Goal: Information Seeking & Learning: Learn about a topic

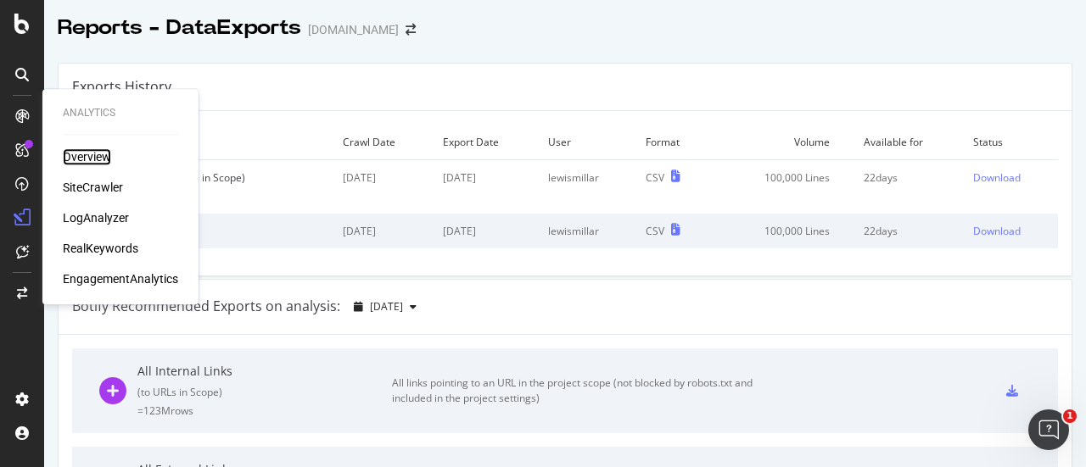
click at [75, 155] on div "Overview" at bounding box center [87, 156] width 48 height 17
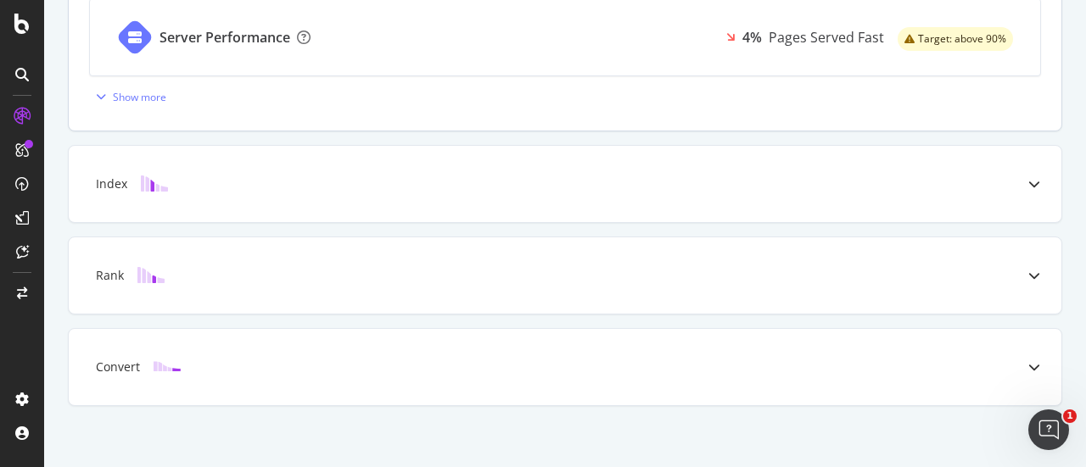
scroll to position [848, 0]
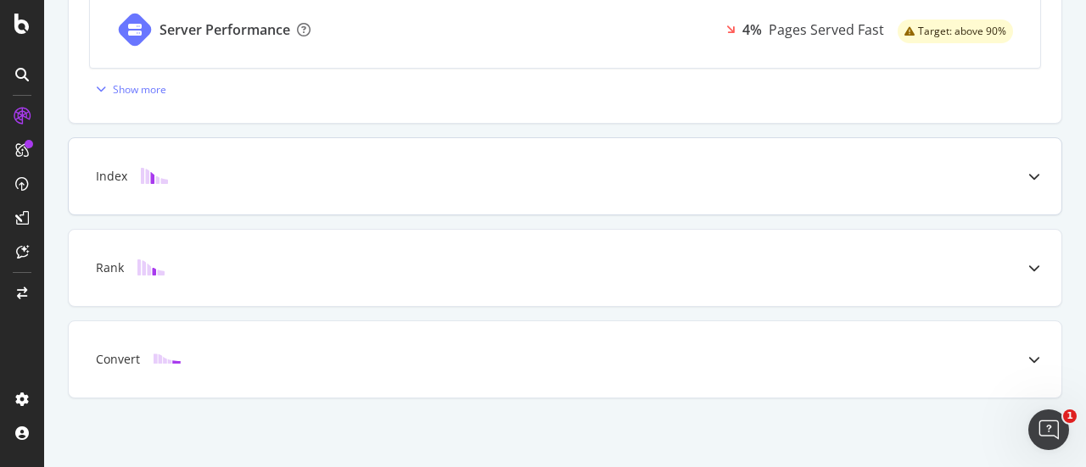
click at [973, 186] on div "Index" at bounding box center [565, 176] width 992 height 76
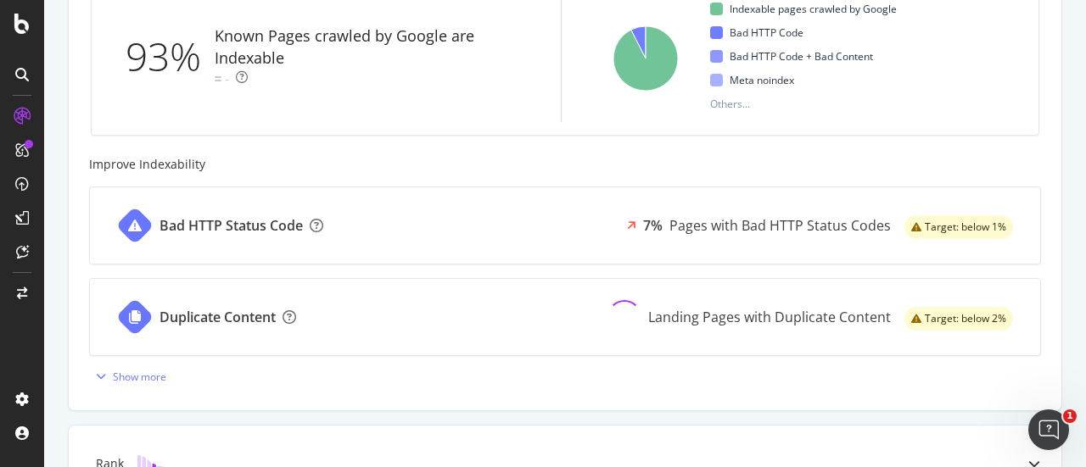
scroll to position [668, 0]
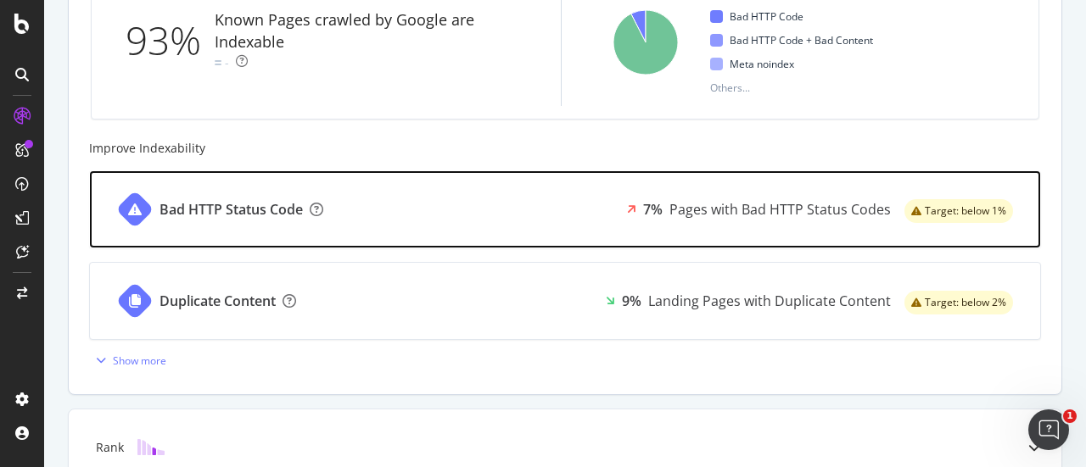
click at [277, 206] on div "Bad HTTP Status Code" at bounding box center [230, 210] width 143 height 20
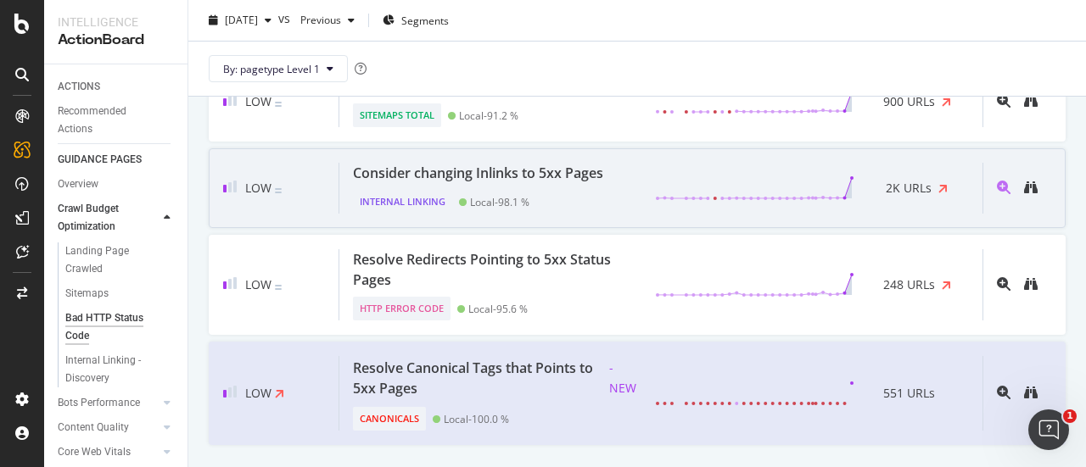
scroll to position [1845, 0]
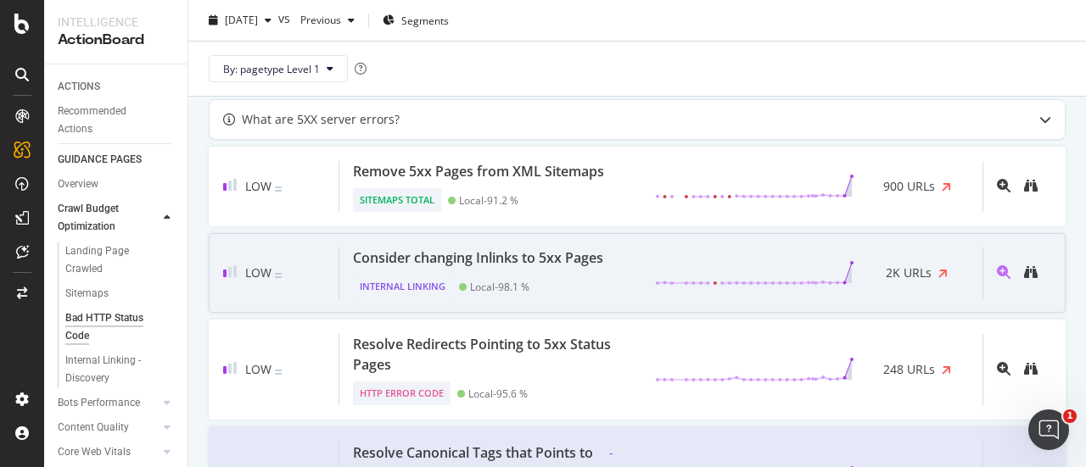
click at [573, 248] on div "Consider changing Inlinks to 5xx Pages" at bounding box center [478, 258] width 250 height 20
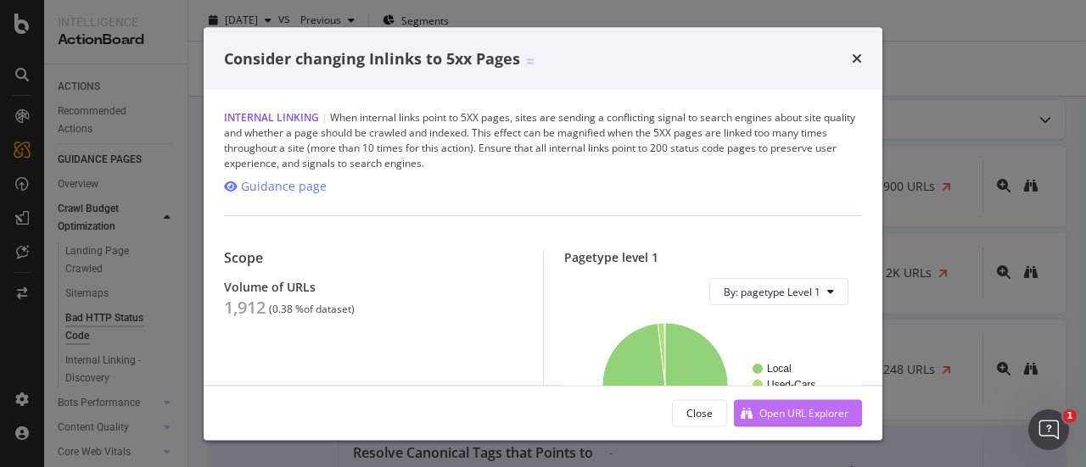
click at [765, 410] on div "Open URL Explorer" at bounding box center [803, 412] width 89 height 14
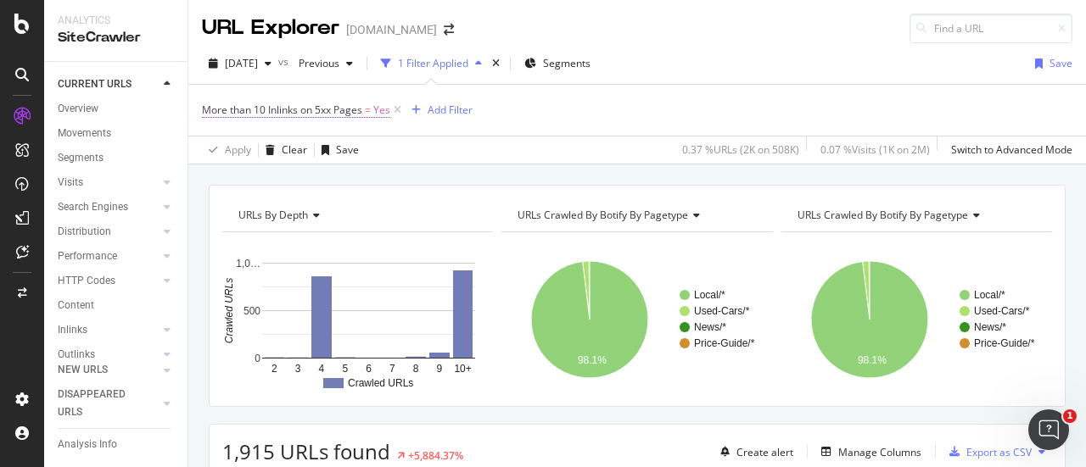
click at [362, 109] on span "More than 10 Inlinks on 5xx Pages" at bounding box center [282, 110] width 160 height 14
click at [509, 148] on div "Apply Clear Save 0.37 % URLs ( 2K on 508K ) 0.07 % Visits ( 1K on 2M ) Switch t…" at bounding box center [636, 150] width 897 height 28
click at [98, 284] on div "HTTP Codes" at bounding box center [87, 281] width 58 height 18
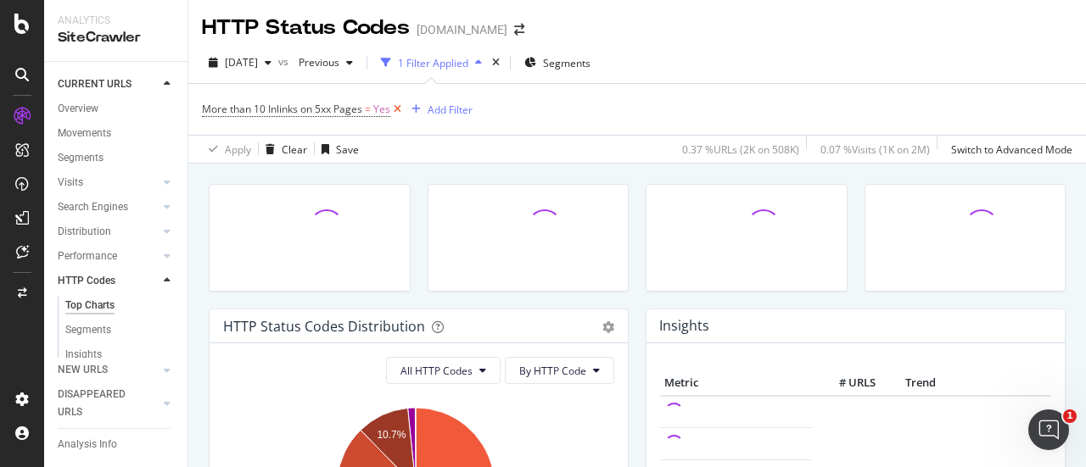
click at [399, 107] on icon at bounding box center [397, 109] width 14 height 17
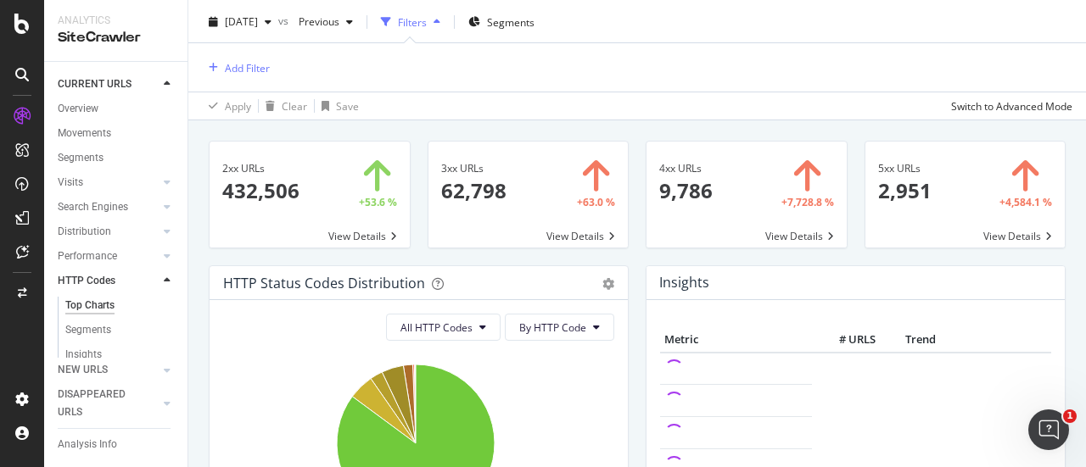
scroll to position [53, 0]
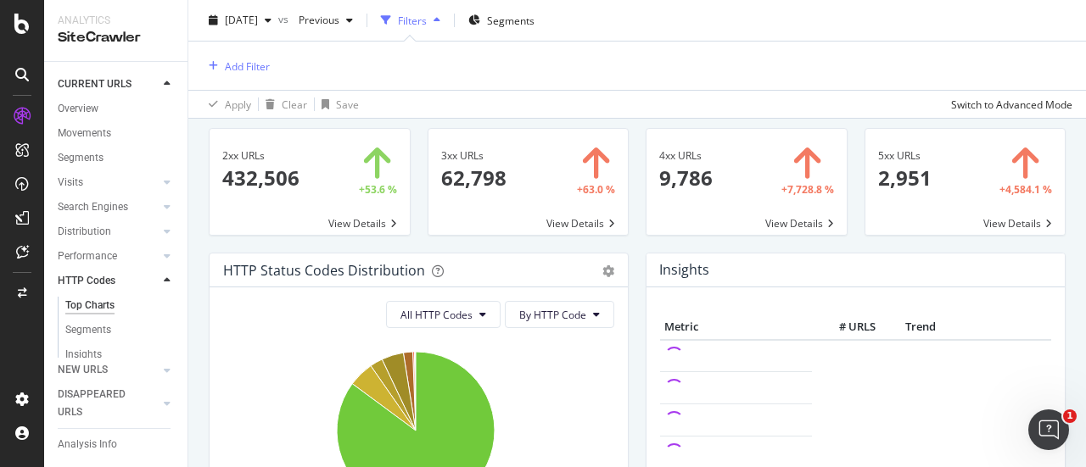
click at [956, 157] on span at bounding box center [965, 182] width 200 height 106
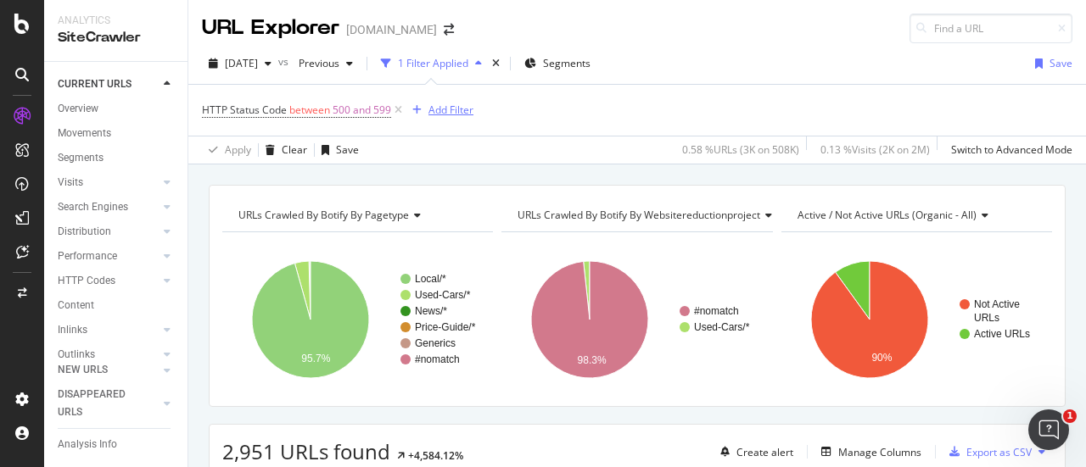
click at [453, 109] on div "Add Filter" at bounding box center [450, 110] width 45 height 14
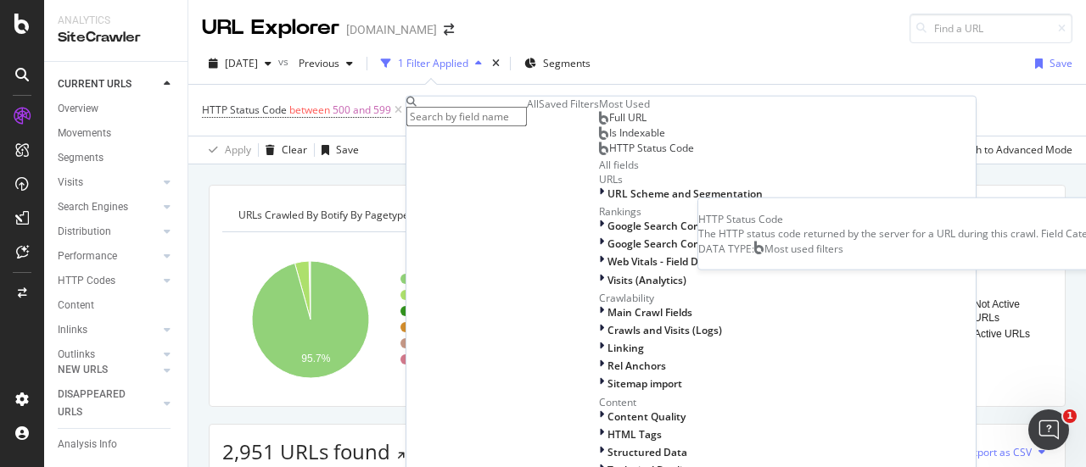
scroll to position [148, 0]
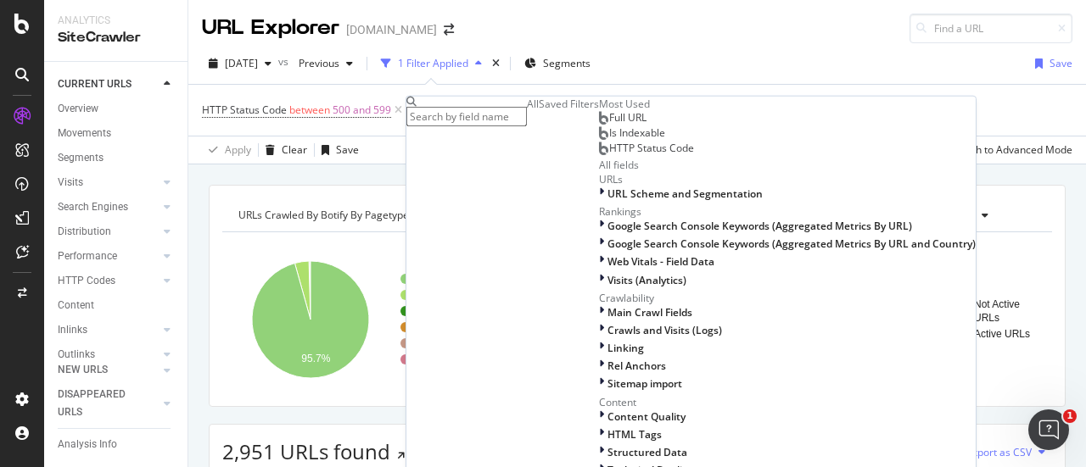
click at [749, 85] on div "HTTP Status Code between 500 and 599 Add Filter" at bounding box center [637, 110] width 870 height 51
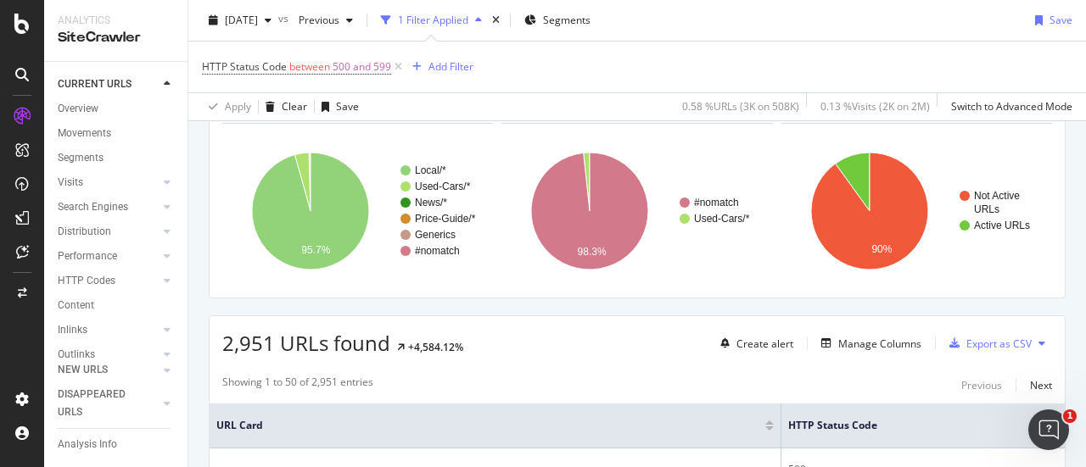
scroll to position [0, 0]
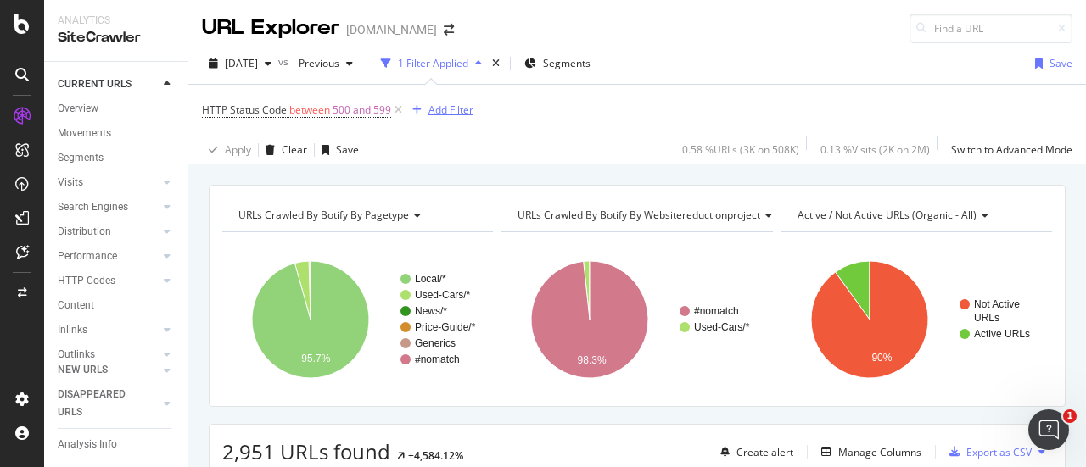
click at [461, 117] on div "Add Filter" at bounding box center [439, 110] width 68 height 19
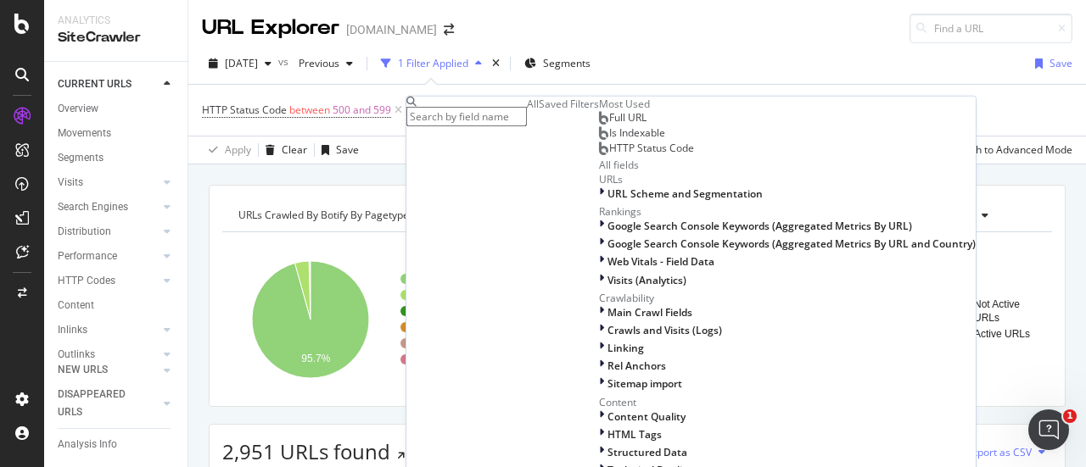
click at [473, 107] on input "text" at bounding box center [466, 117] width 120 height 20
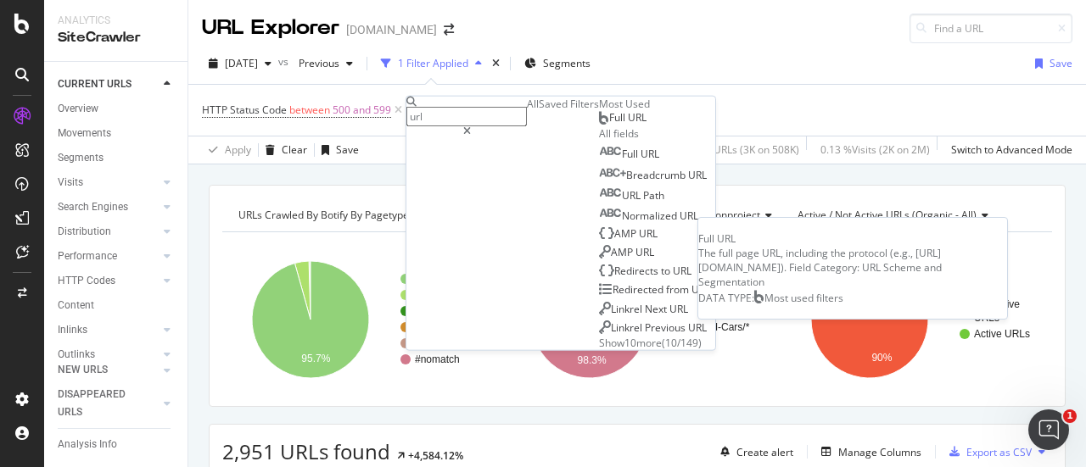
type input "url"
click at [599, 125] on div "Full URL" at bounding box center [622, 118] width 47 height 14
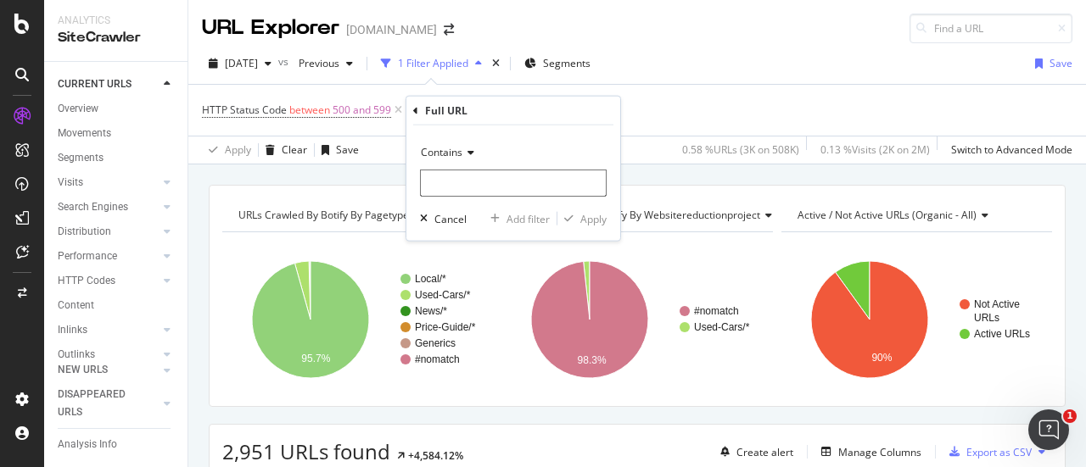
click at [466, 149] on icon at bounding box center [468, 153] width 12 height 10
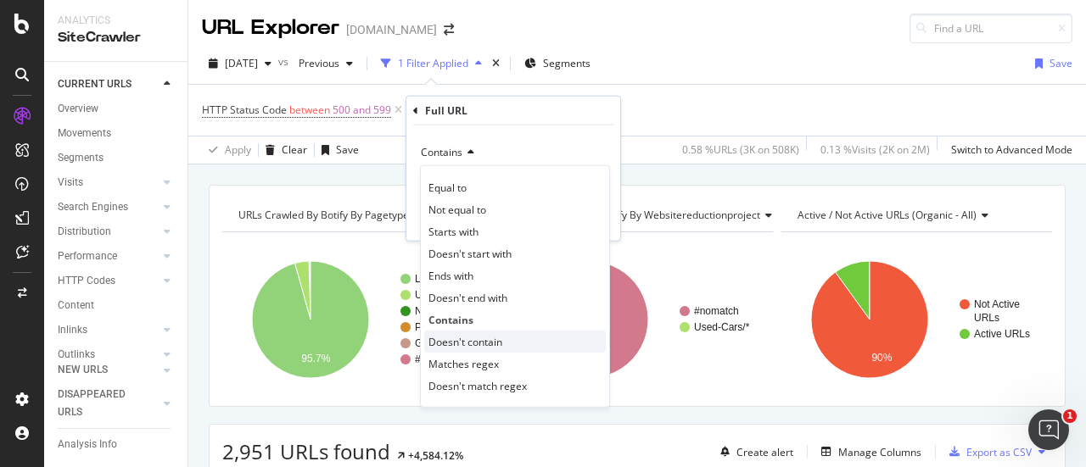
click at [484, 338] on span "Doesn't contain" at bounding box center [465, 341] width 74 height 14
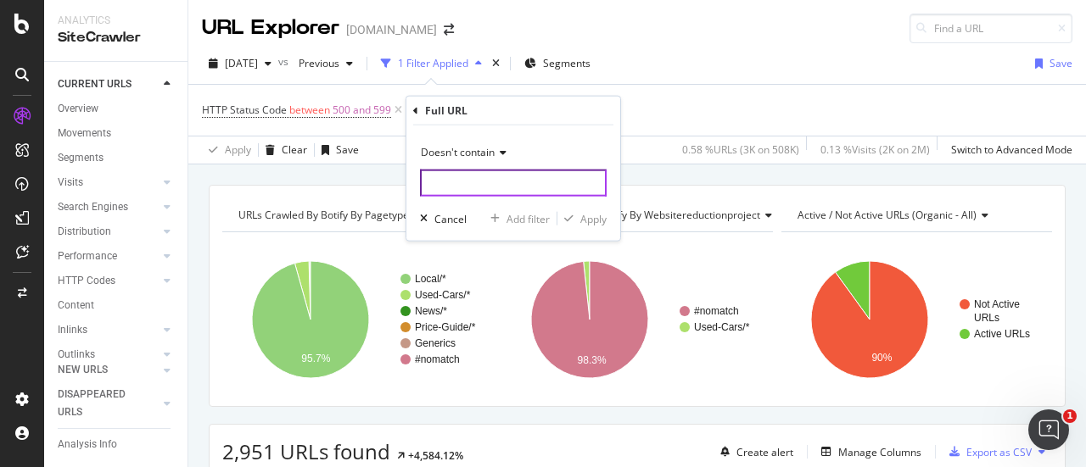
click at [488, 187] on input "text" at bounding box center [513, 183] width 187 height 27
type input "web"
click at [594, 216] on div "Apply" at bounding box center [593, 218] width 26 height 14
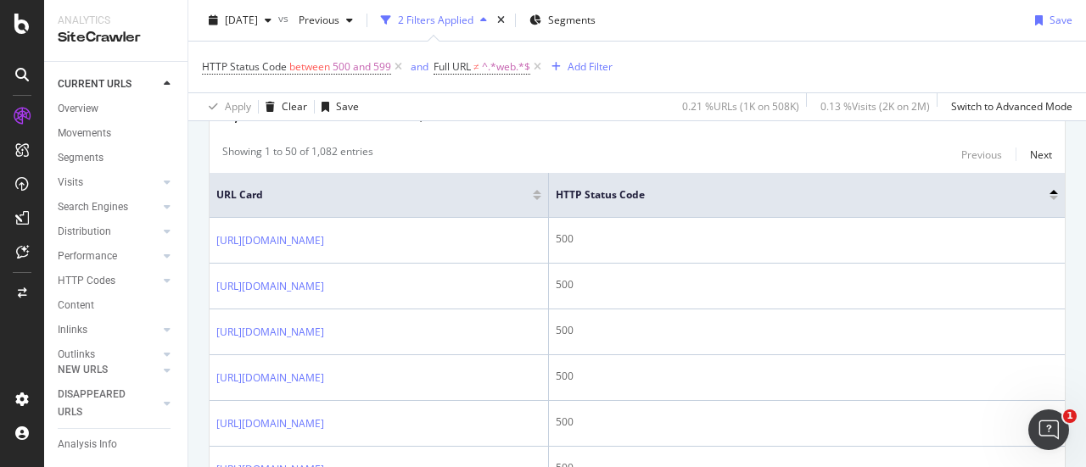
scroll to position [424, 0]
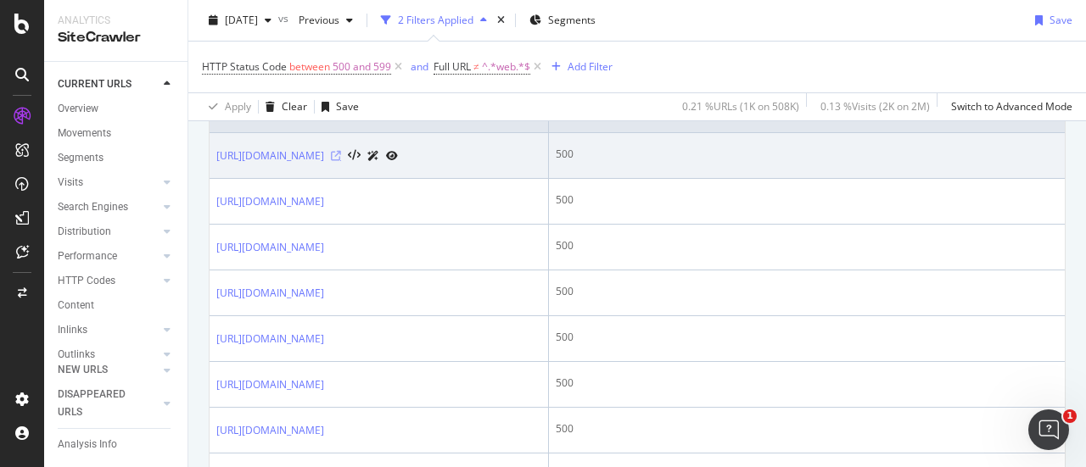
click at [341, 154] on icon at bounding box center [336, 156] width 10 height 10
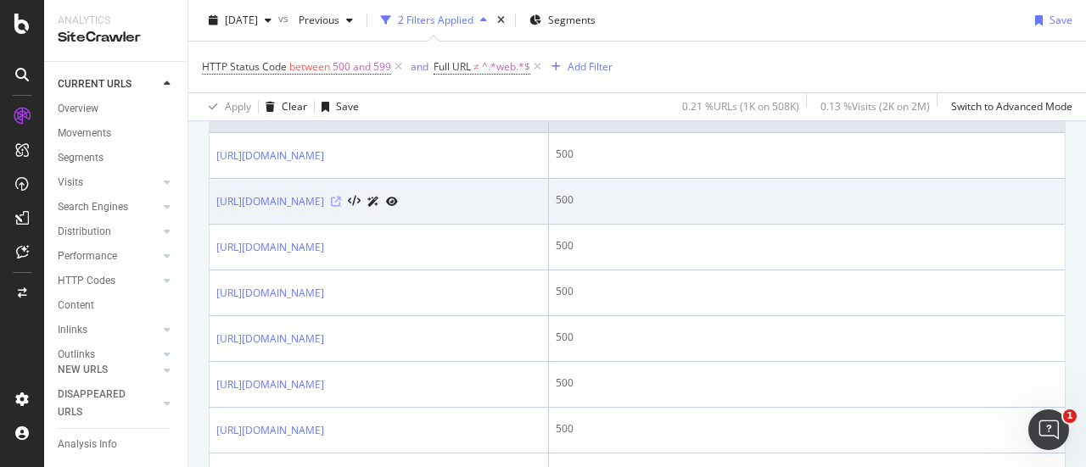
click at [341, 204] on icon at bounding box center [336, 202] width 10 height 10
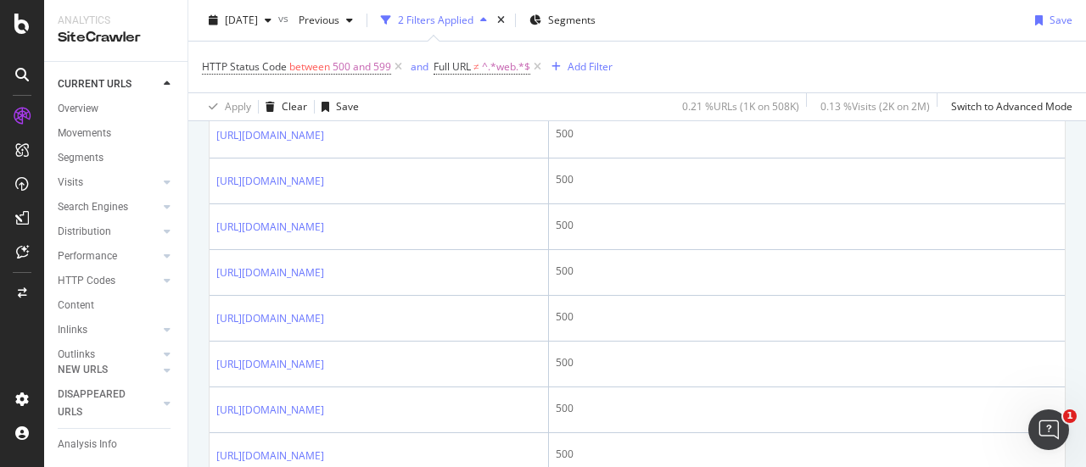
scroll to position [679, 0]
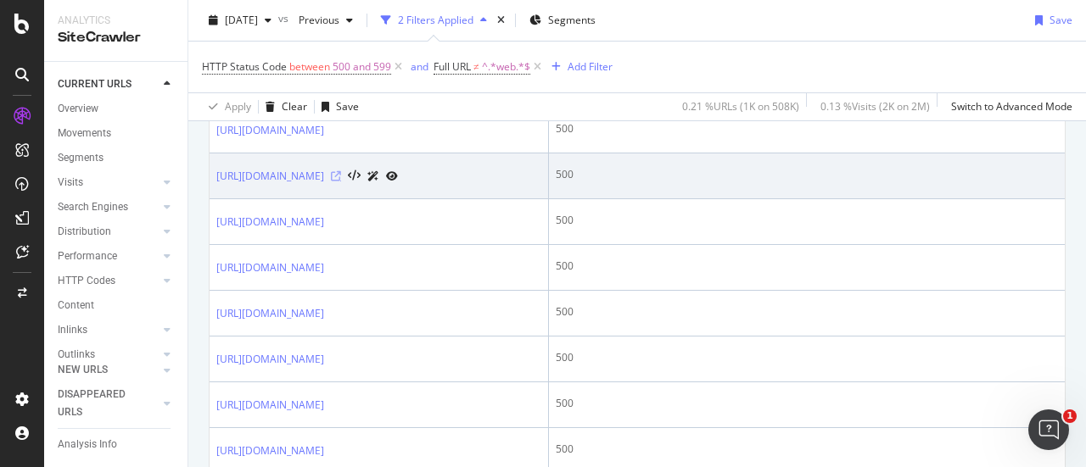
click at [341, 182] on icon at bounding box center [336, 176] width 10 height 10
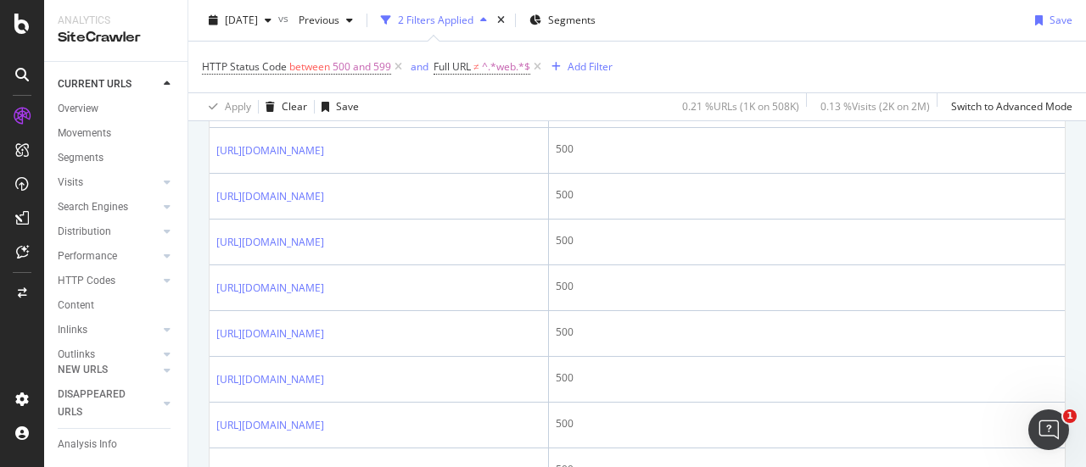
scroll to position [848, 0]
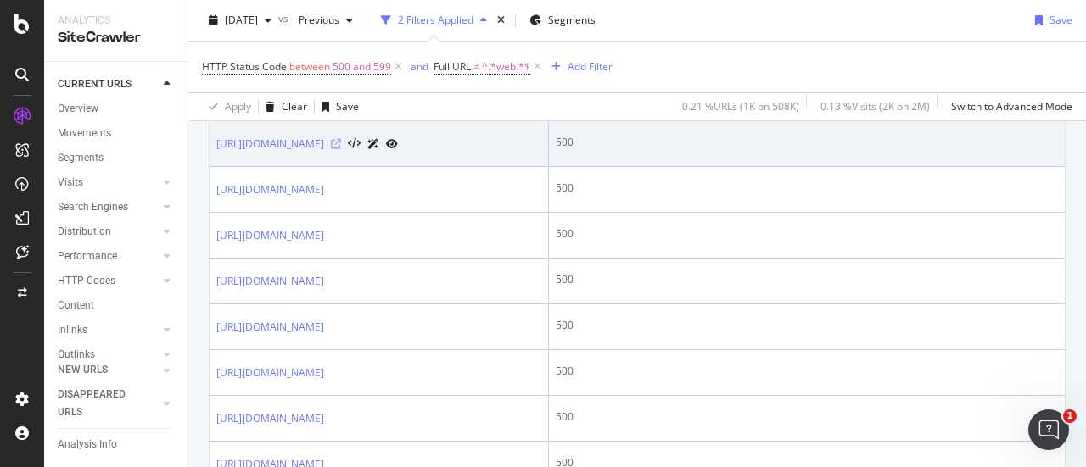
click at [341, 149] on icon at bounding box center [336, 144] width 10 height 10
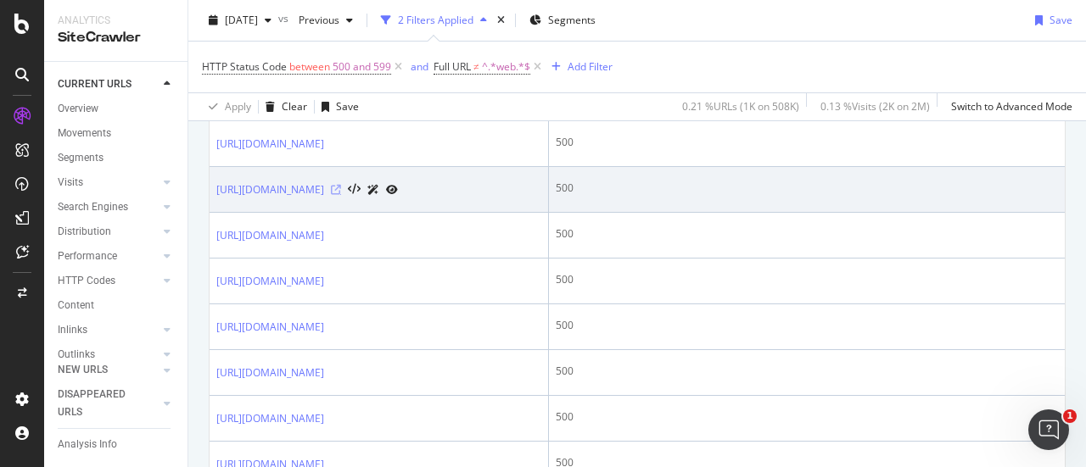
click at [341, 195] on icon at bounding box center [336, 190] width 10 height 10
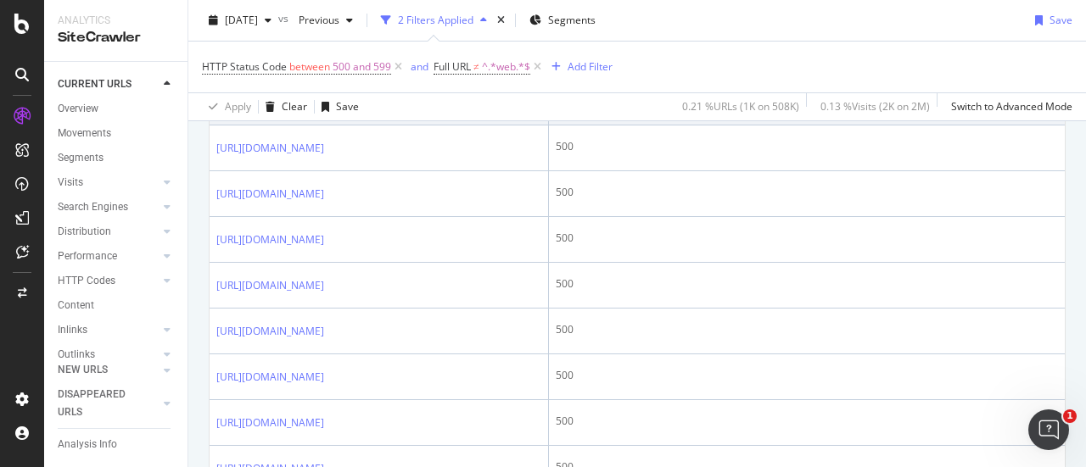
scroll to position [1018, 0]
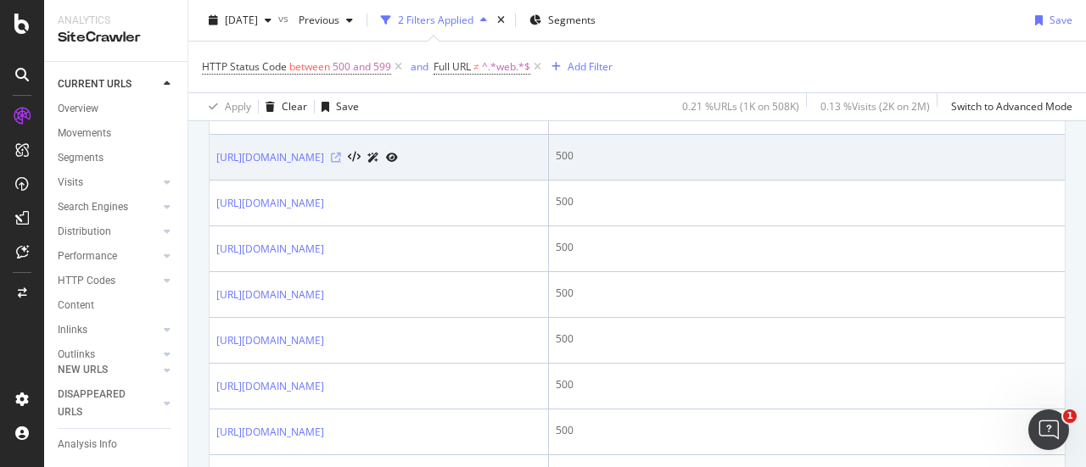
click at [341, 163] on icon at bounding box center [336, 158] width 10 height 10
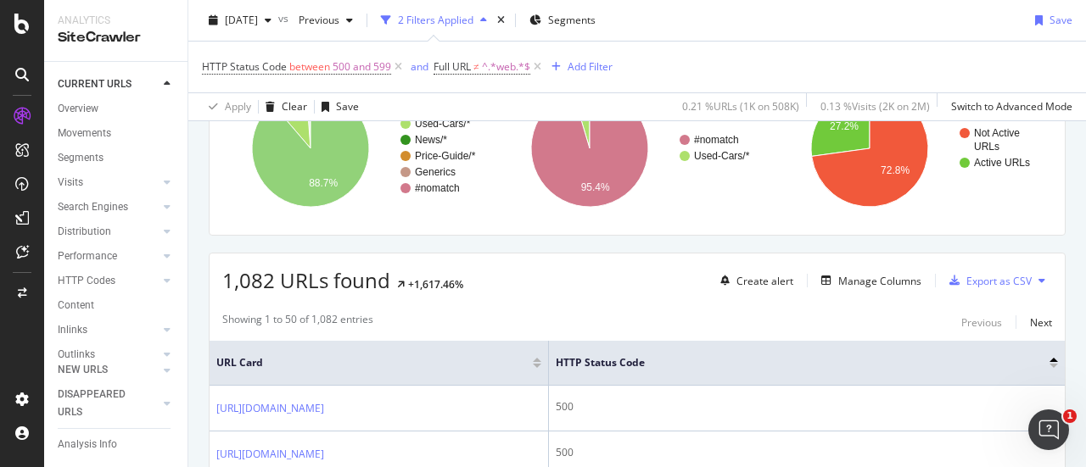
scroll to position [170, 0]
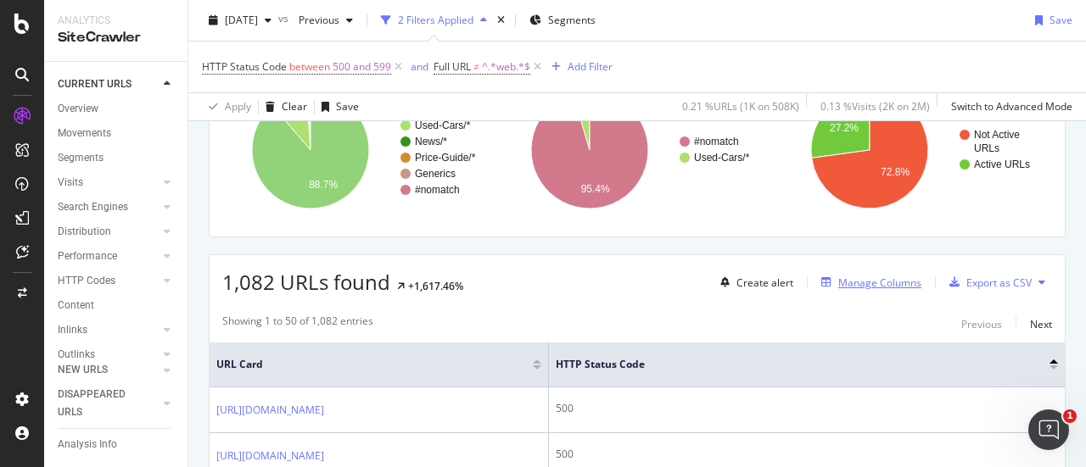
click at [874, 282] on div "Manage Columns" at bounding box center [879, 283] width 83 height 14
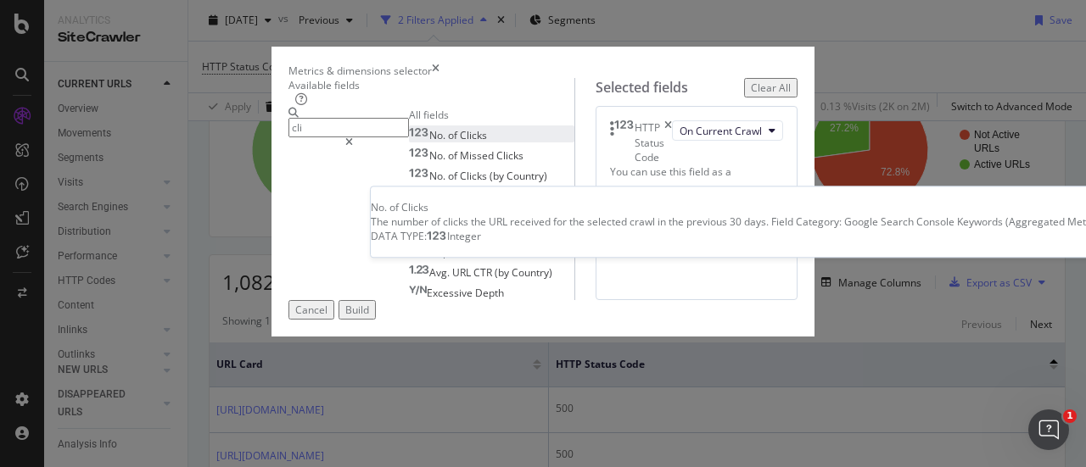
type input "cli"
click at [460, 142] on span "Clicks" at bounding box center [473, 135] width 27 height 14
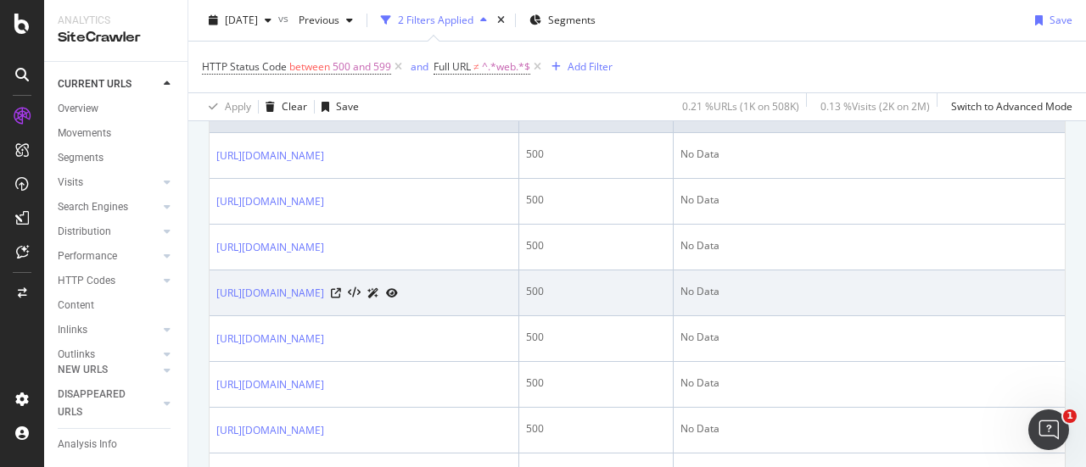
scroll to position [339, 0]
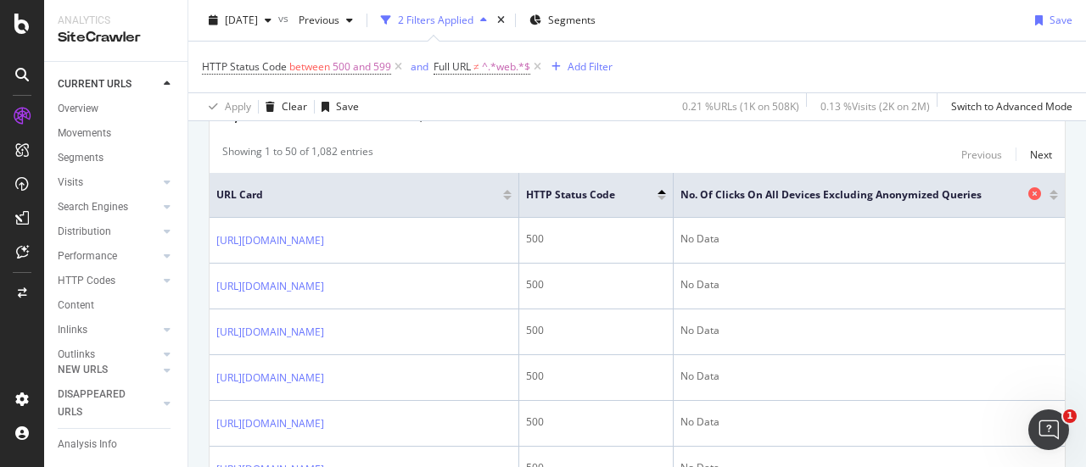
click at [880, 191] on span "No. of Clicks On All Devices excluding anonymized queries" at bounding box center [852, 194] width 344 height 15
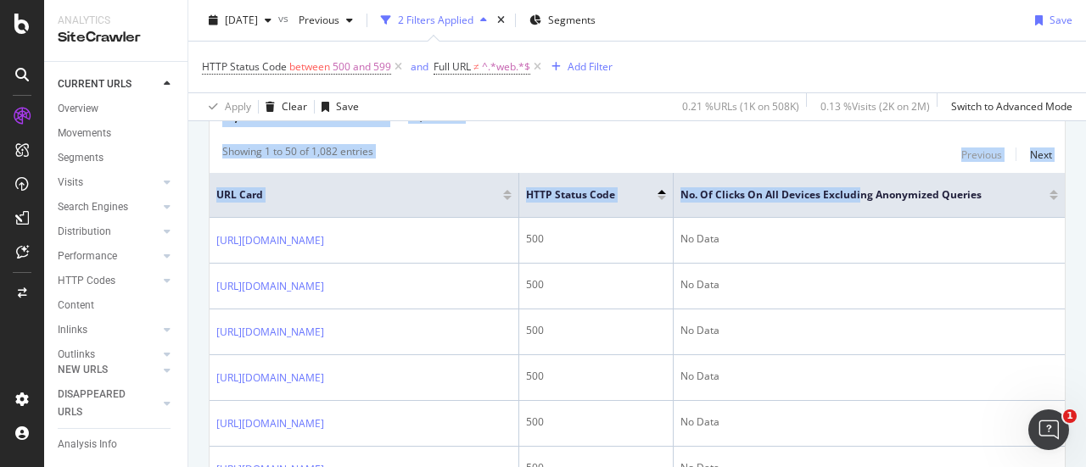
scroll to position [0, 63]
drag, startPoint x: 952, startPoint y: 189, endPoint x: 1085, endPoint y: 197, distance: 132.5
click at [1085, 197] on div "URL Explorer [DOMAIN_NAME] [DATE] vs Previous 2 Filters Applied Segments Save H…" at bounding box center [636, 233] width 897 height 467
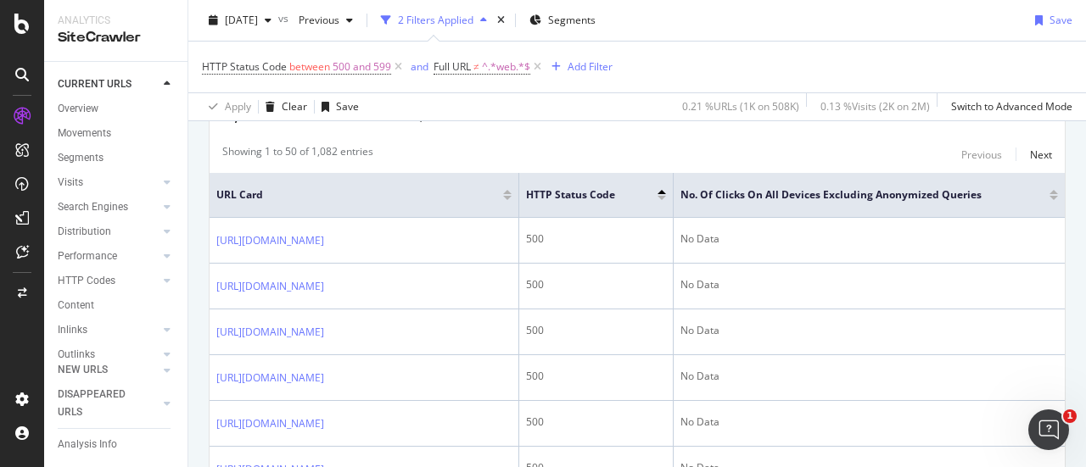
click at [1049, 191] on div at bounding box center [1053, 192] width 8 height 4
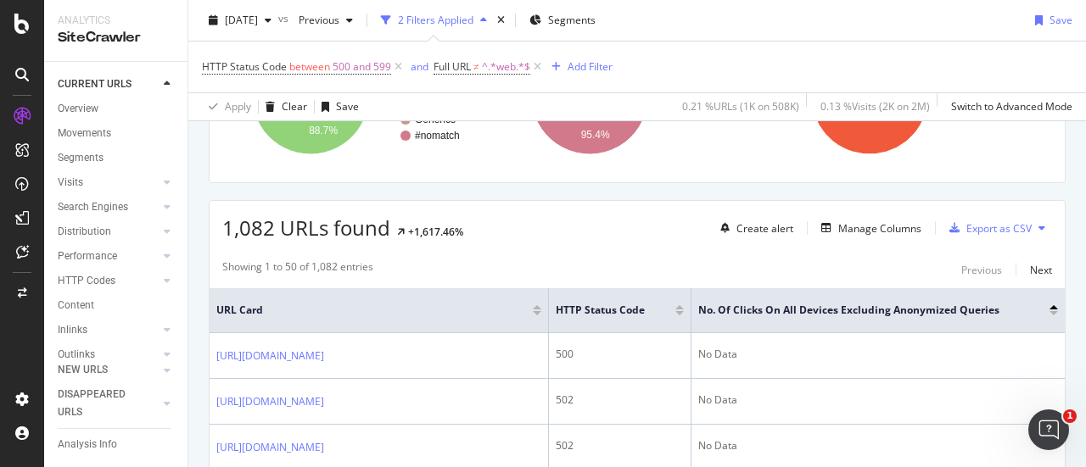
scroll to position [280, 0]
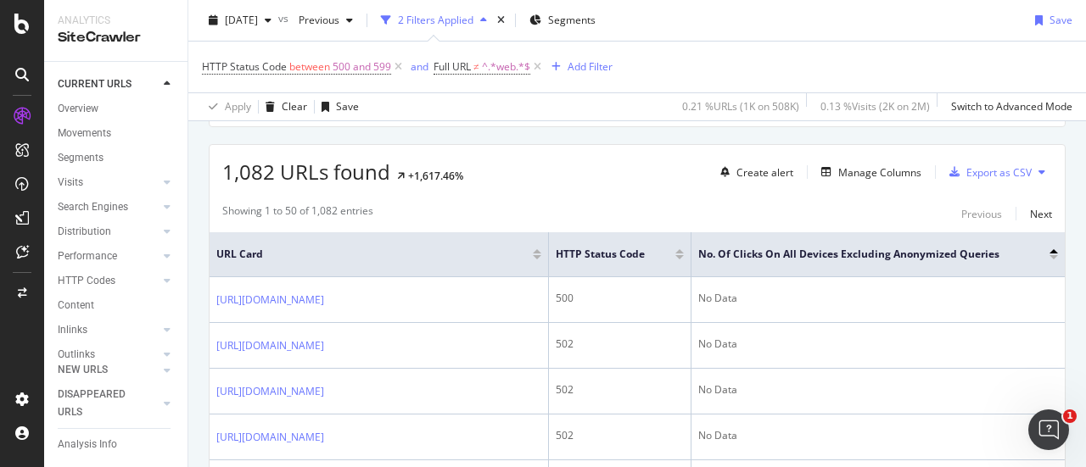
click at [1049, 255] on div at bounding box center [1053, 257] width 8 height 4
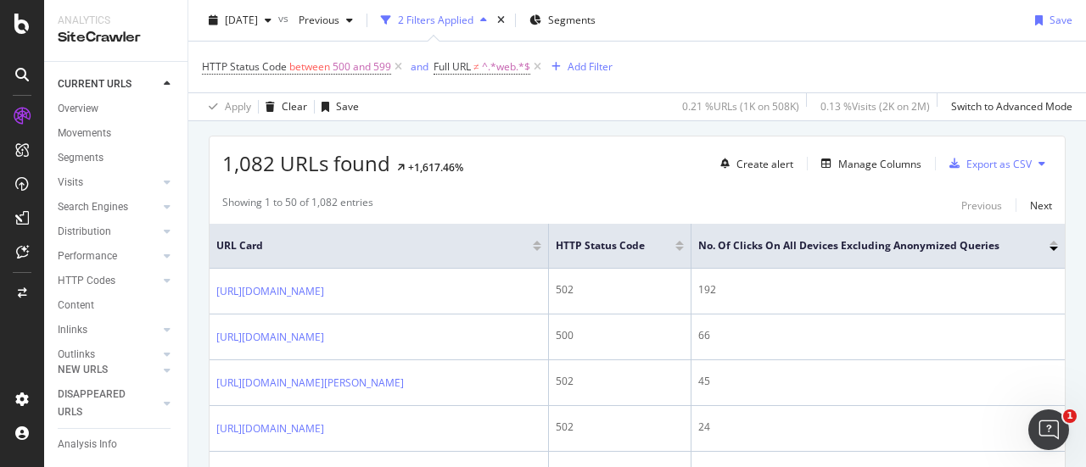
scroll to position [390, 0]
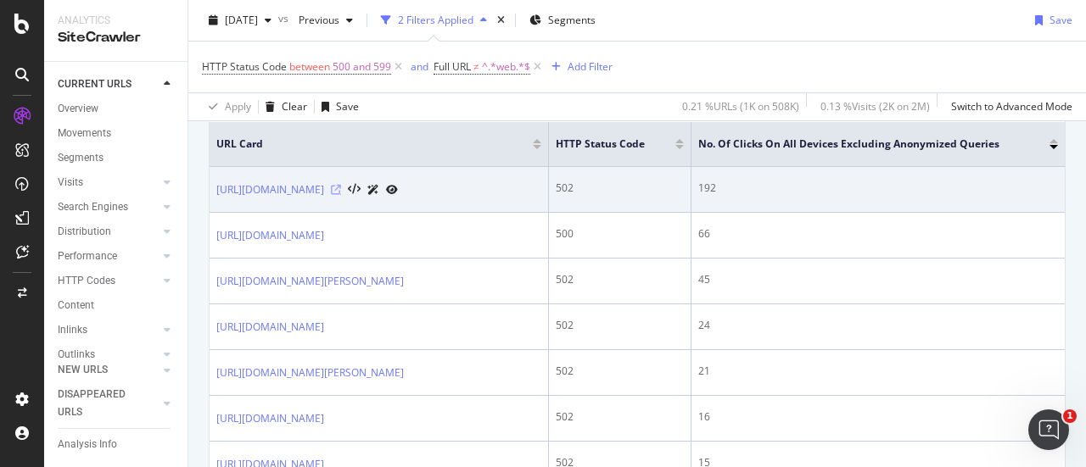
click at [341, 192] on icon at bounding box center [336, 190] width 10 height 10
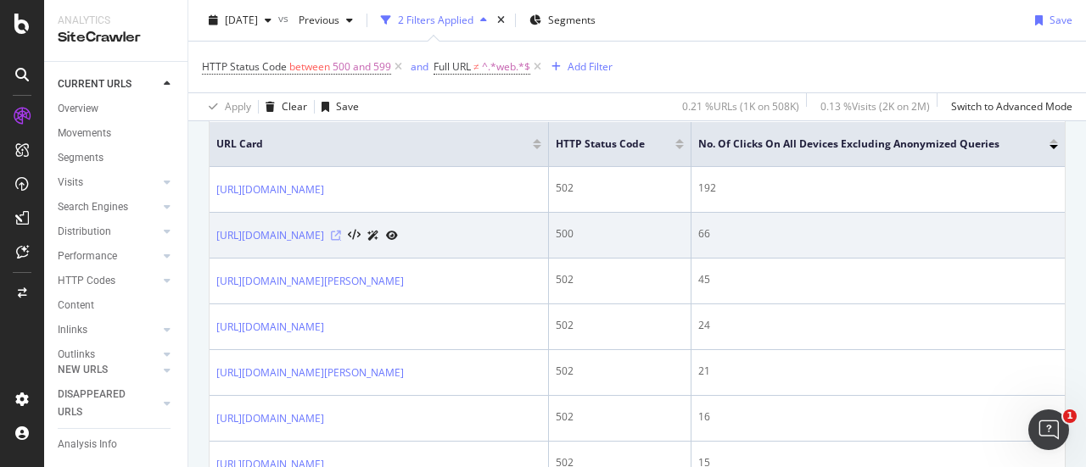
click at [341, 241] on icon at bounding box center [336, 236] width 10 height 10
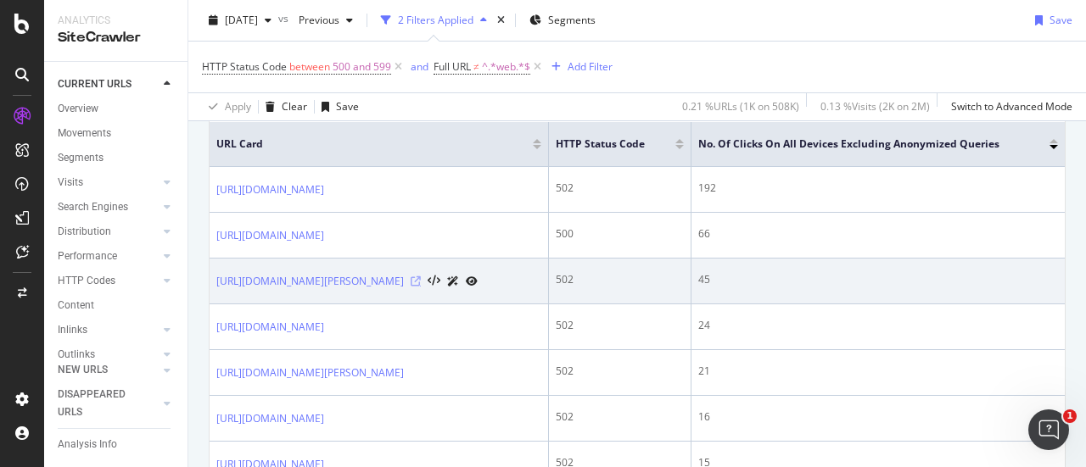
click at [421, 287] on icon at bounding box center [416, 282] width 10 height 10
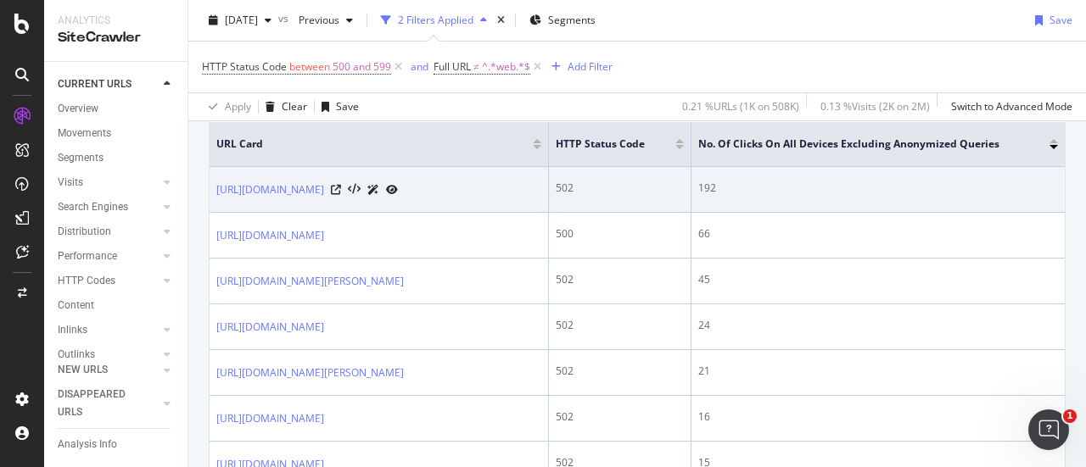
scroll to position [475, 0]
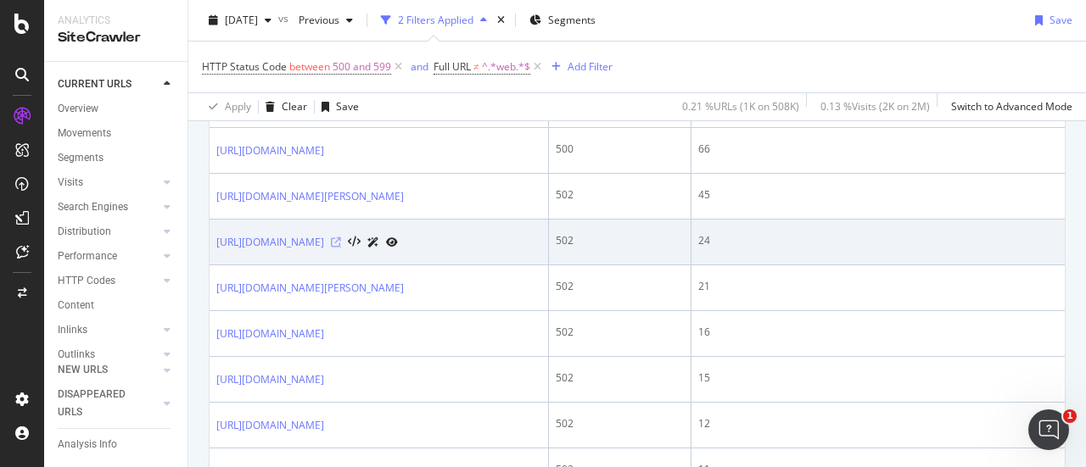
click at [341, 248] on icon at bounding box center [336, 242] width 10 height 10
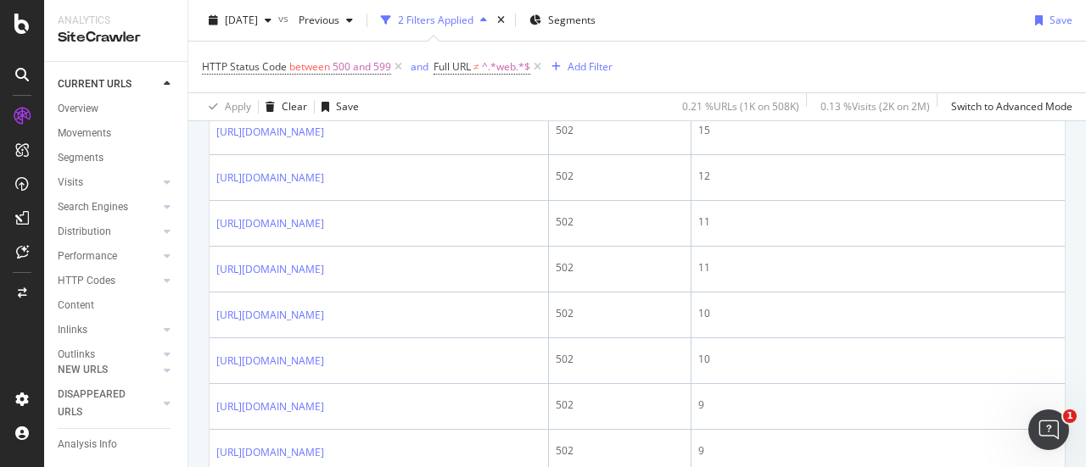
scroll to position [637, 0]
